Goal: Task Accomplishment & Management: Manage account settings

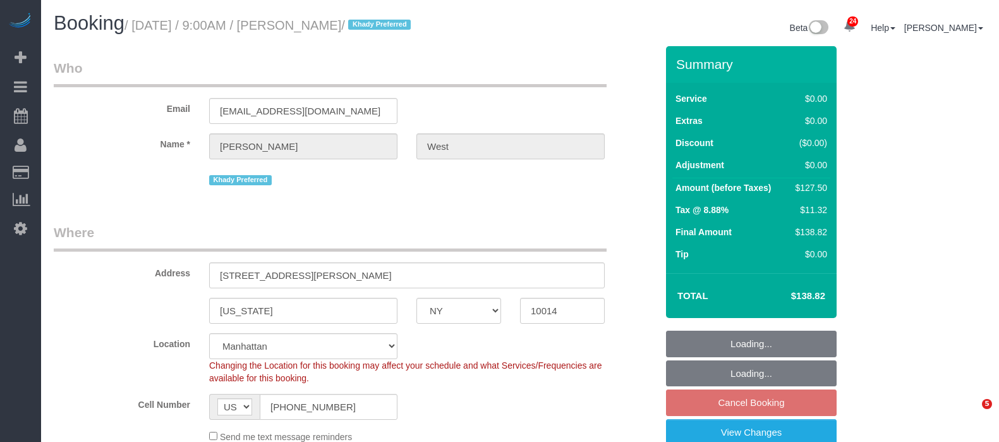
select select "NY"
select select "number:57"
select select "number:73"
select select "number:14"
select select "number:5"
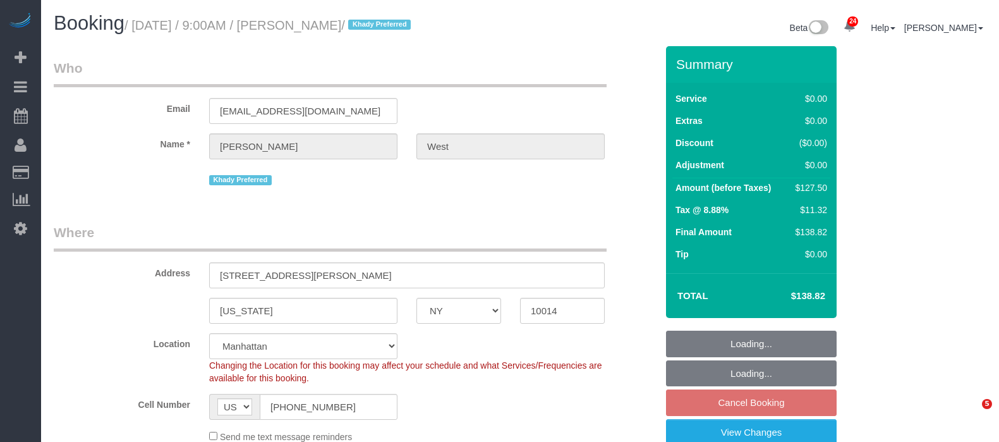
select select "spot62"
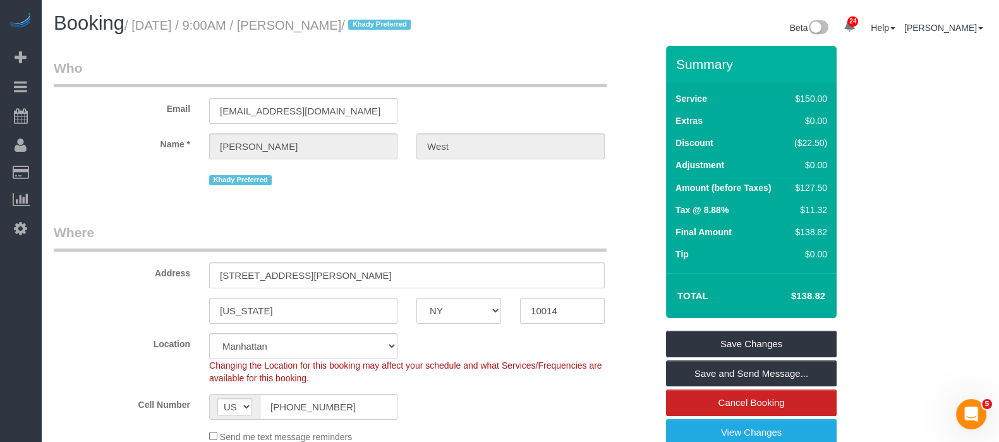
drag, startPoint x: 136, startPoint y: 24, endPoint x: 387, endPoint y: 20, distance: 251.5
click at [387, 20] on small "/ September 24, 2025 / 9:00AM / Laura West / Khady Preferred" at bounding box center [269, 25] width 290 height 14
copy small "September 24, 2025 / 9:00AM / Laura West"
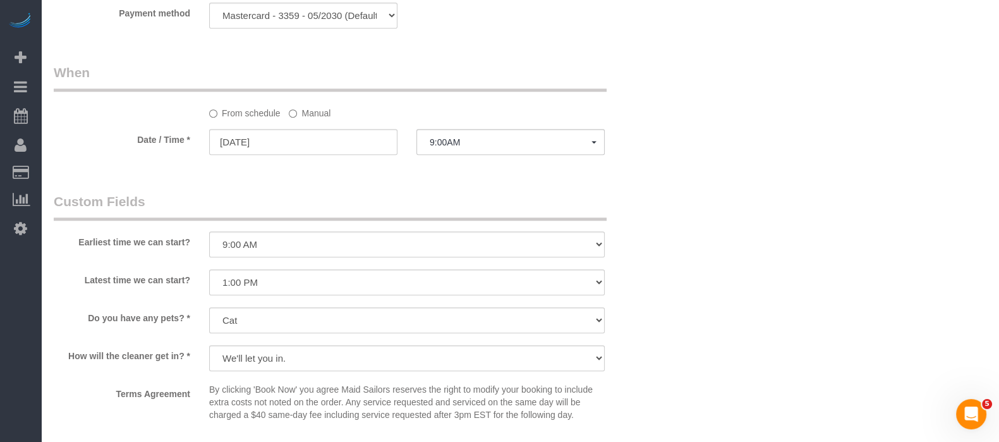
scroll to position [1501, 0]
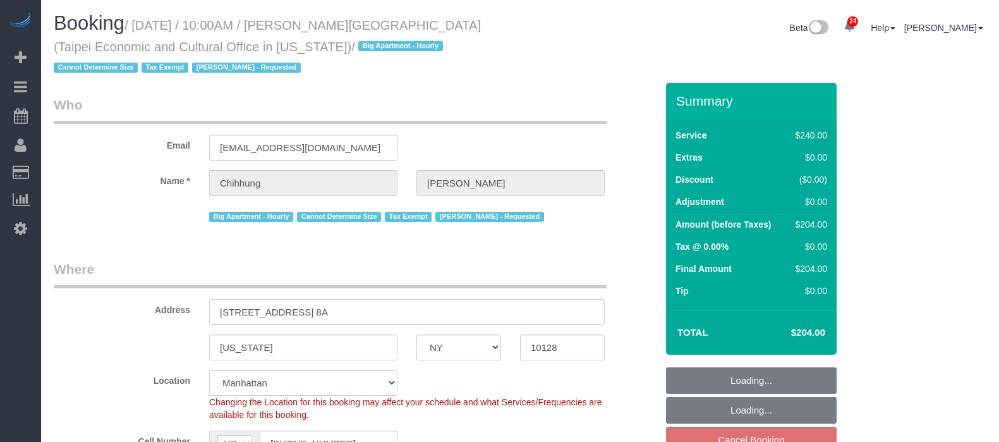
select select "NY"
select select "180"
select select "number:58"
select select "number:71"
select select "number:15"
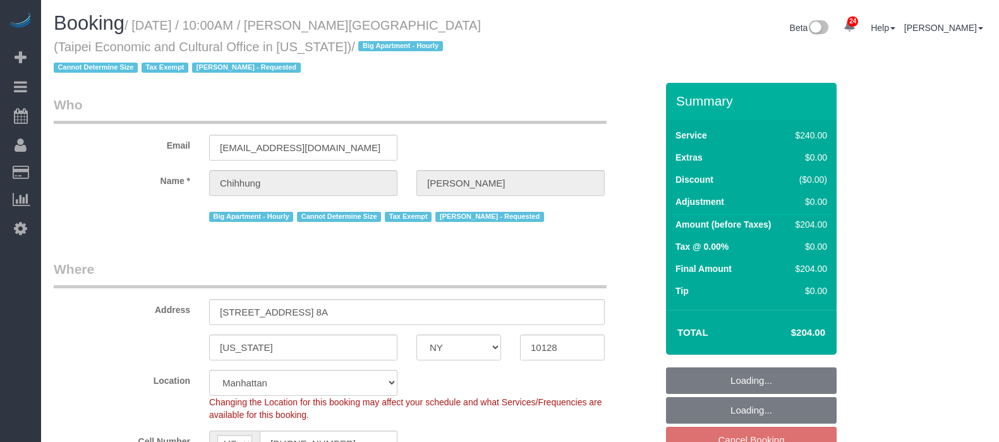
select select "number:6"
select select "spot63"
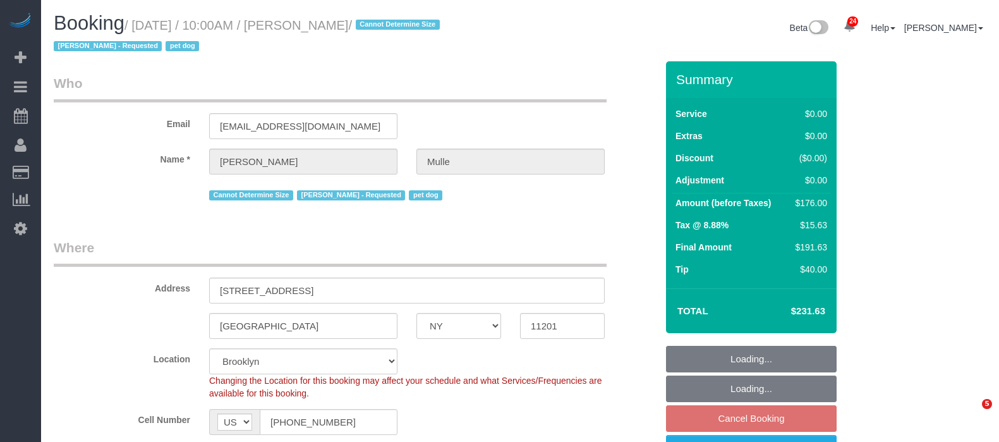
select select "NY"
select select "2"
select select "spot63"
select select "number:58"
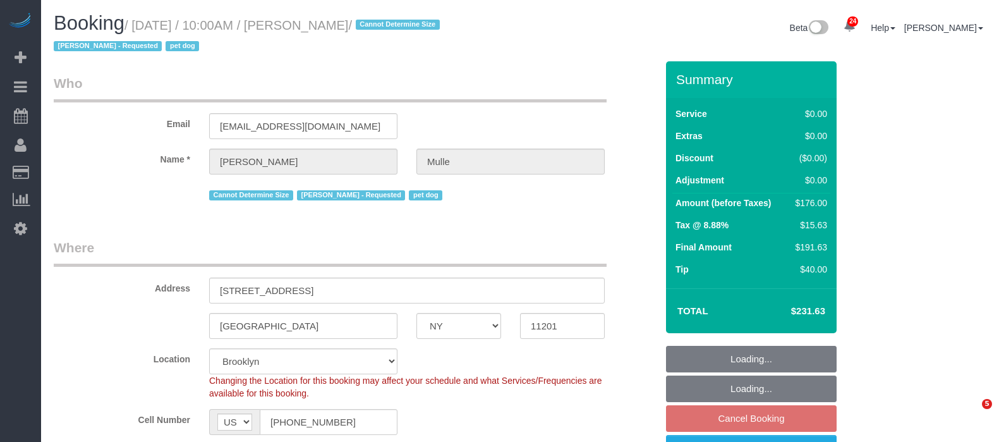
select select "number:76"
select select "number:13"
select select "number:6"
select select "NY"
select select "number:58"
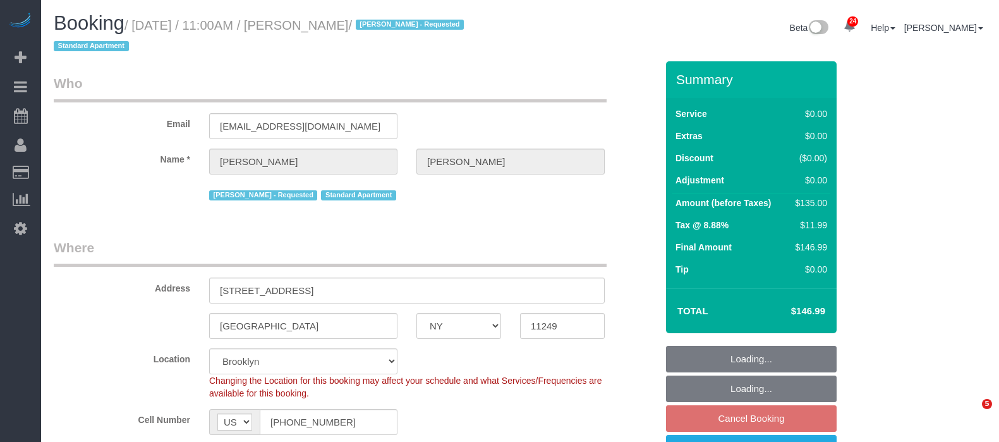
select select "number:72"
select select "number:15"
select select "number:5"
select select "spot64"
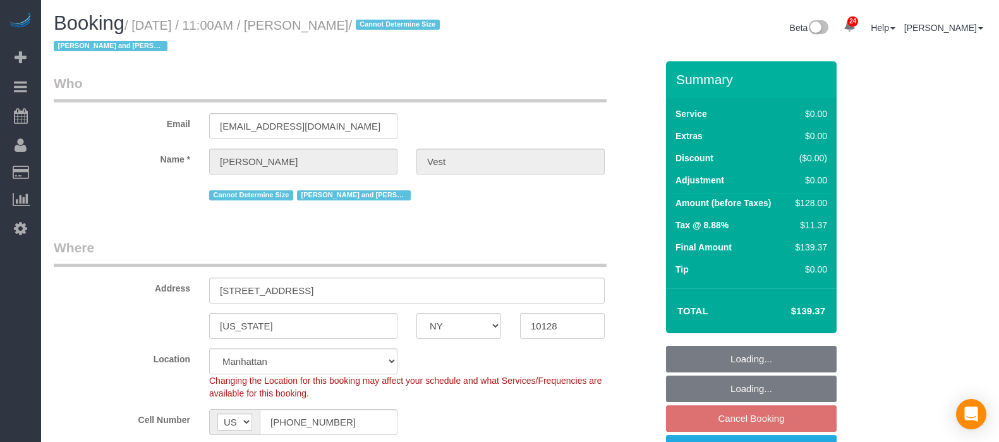
select select "NY"
select select "1"
select select "spot4"
select select "number:57"
select select "number:74"
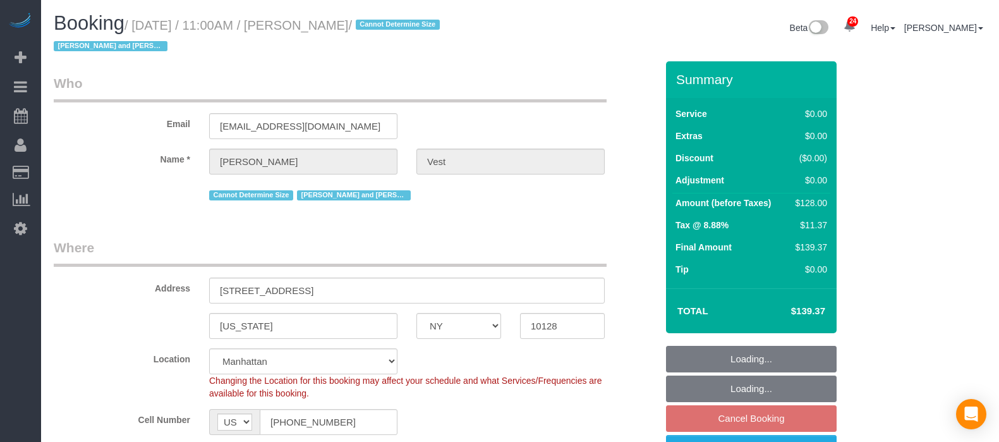
select select "number:15"
select select "number:6"
